Goal: Navigation & Orientation: Find specific page/section

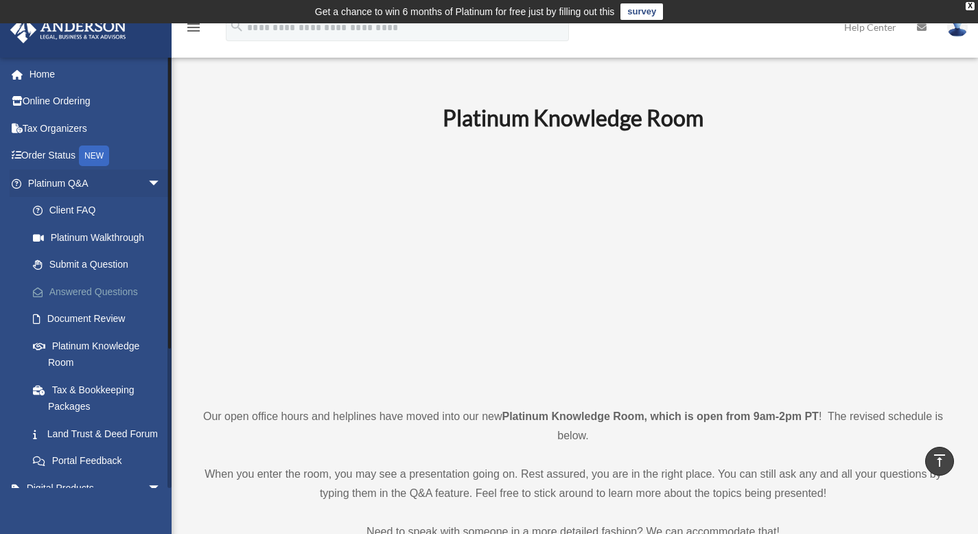
scroll to position [538, 0]
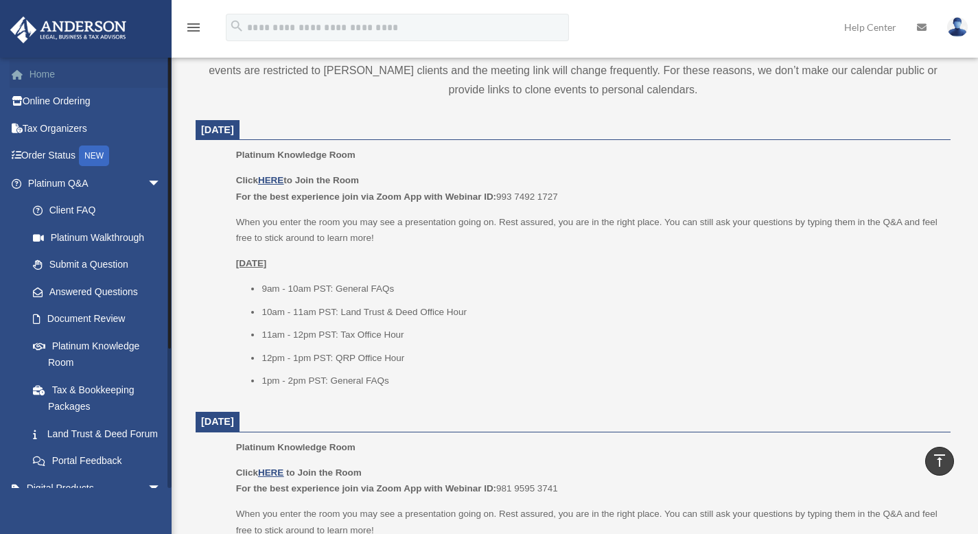
click at [49, 75] on link "Home" at bounding box center [96, 73] width 172 height 27
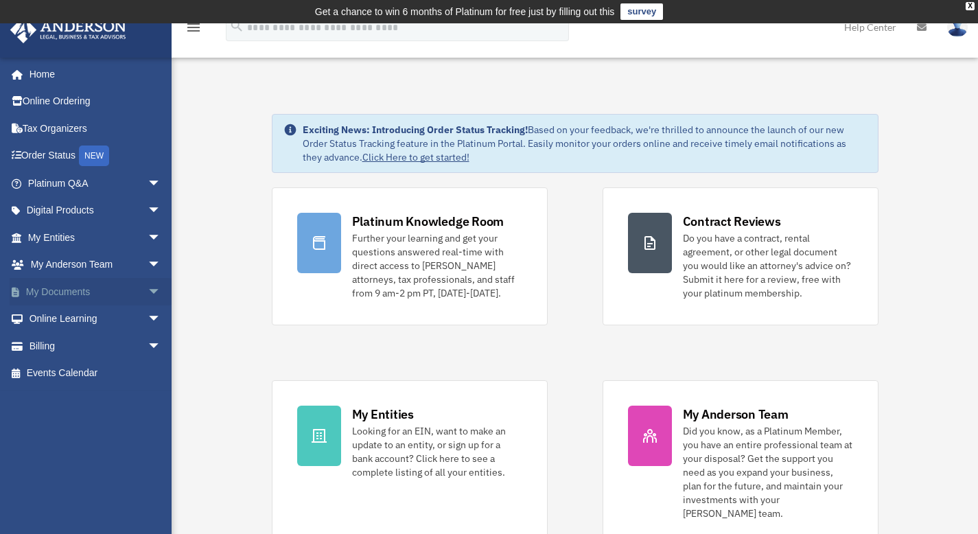
click at [148, 287] on span "arrow_drop_down" at bounding box center [161, 292] width 27 height 28
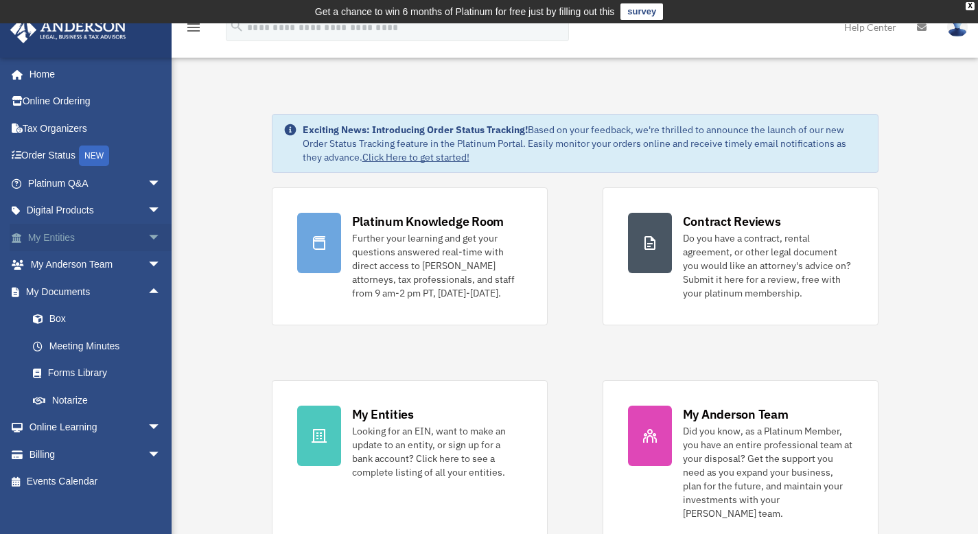
click at [148, 231] on span "arrow_drop_down" at bounding box center [161, 238] width 27 height 28
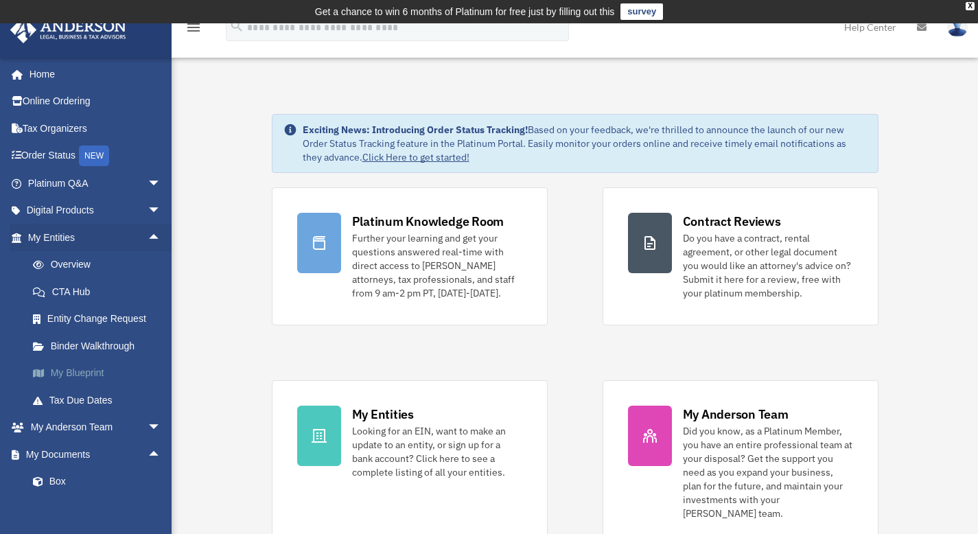
click at [80, 367] on link "My Blueprint" at bounding box center [100, 373] width 163 height 27
